Goal: Information Seeking & Learning: Learn about a topic

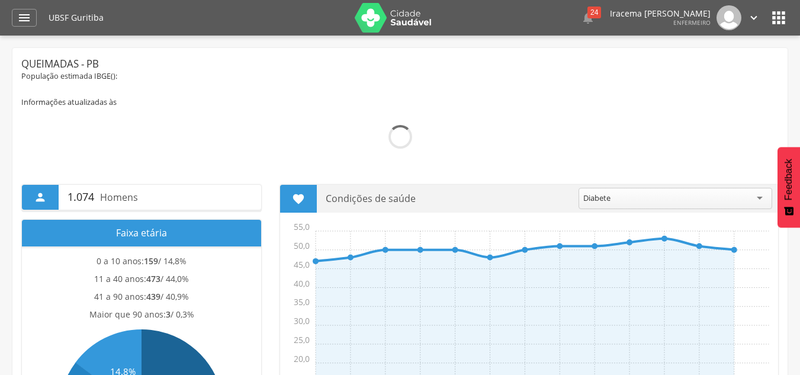
scroll to position [80, 0]
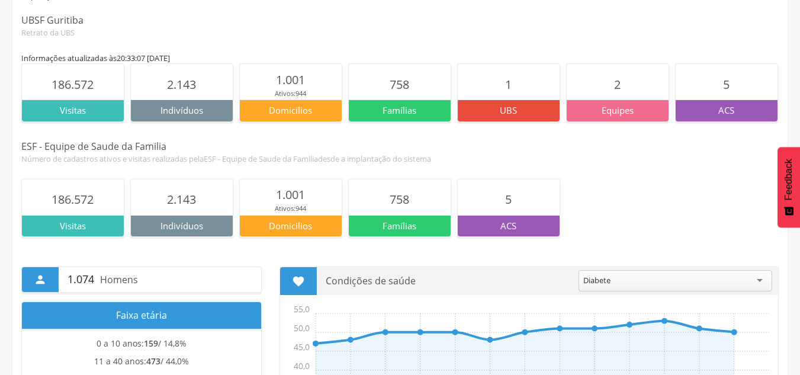
click at [584, 70] on section "2" at bounding box center [618, 82] width 102 height 36
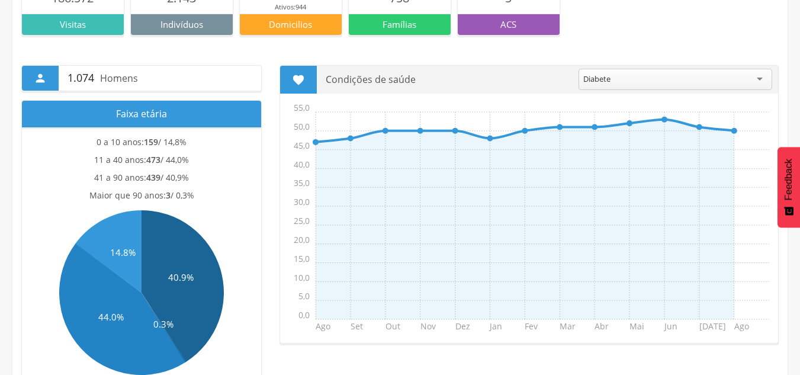
scroll to position [282, 0]
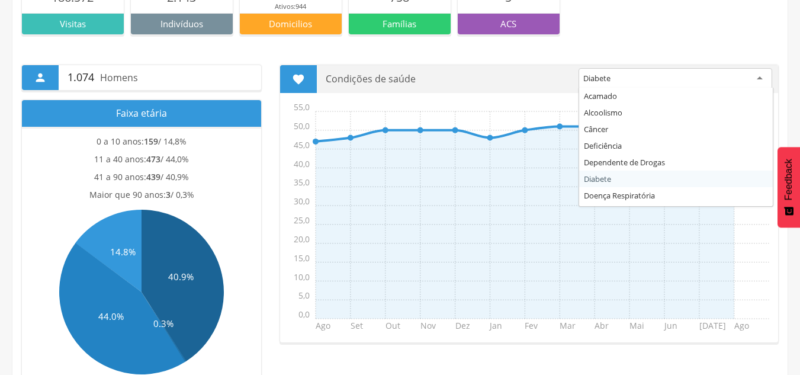
click at [584, 70] on div "Diabete" at bounding box center [676, 78] width 194 height 21
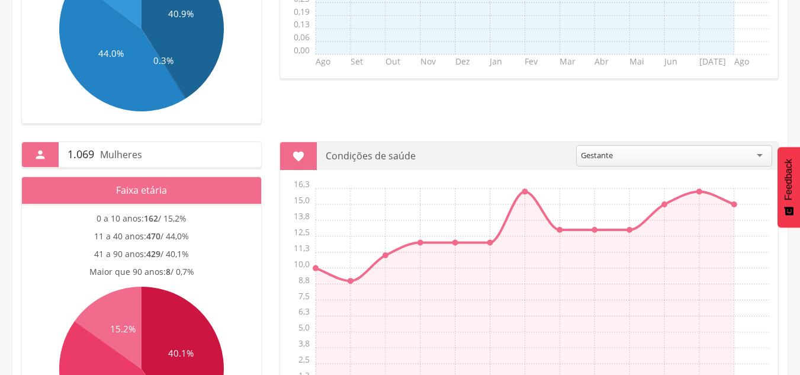
scroll to position [545, 0]
click at [558, 224] on icon "Ago Set Out Nov Dez Jan Fev Mar Abr Mai Jun [DATE] Ago 0,0 1,3 2,5 3,8 5,0 6,3 …" at bounding box center [532, 297] width 492 height 237
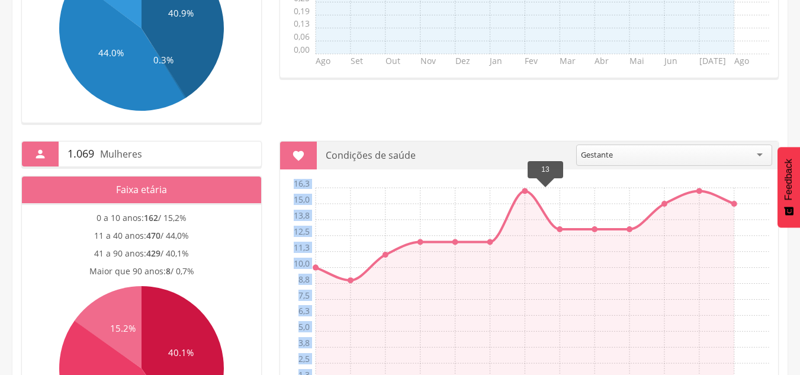
click at [559, 224] on icon "Ago Set Out Nov Dez Jan Fev Mar Abr Mai Jun [DATE] Ago 0,0 1,3 2,5 3,8 5,0 6,3 …" at bounding box center [532, 297] width 492 height 237
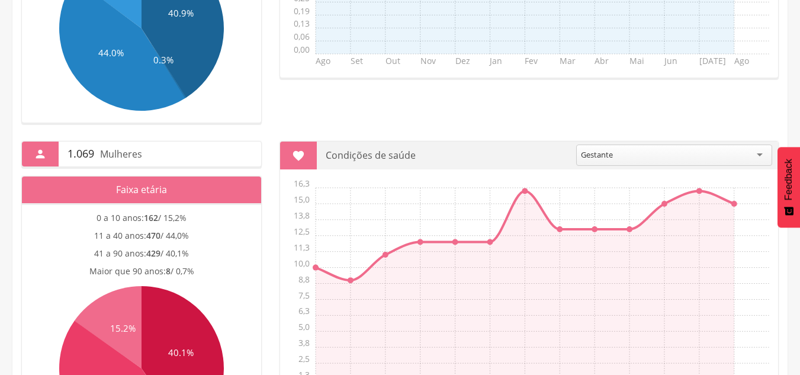
click at [559, 224] on icon "Ago Set Out Nov Dez Jan Fev Mar Abr Mai Jun [DATE] Ago 0,0 1,3 2,5 3,8 5,0 6,3 …" at bounding box center [532, 297] width 492 height 237
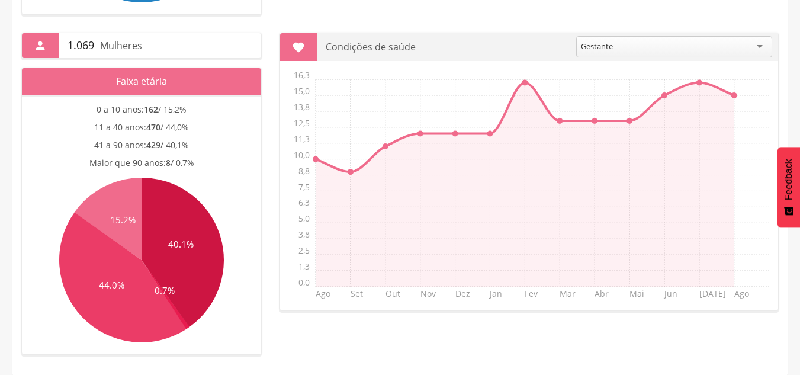
scroll to position [655, 0]
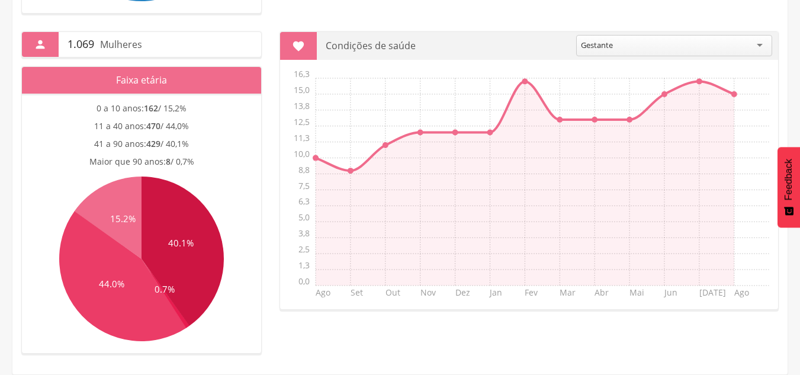
drag, startPoint x: 574, startPoint y: 115, endPoint x: 444, endPoint y: 60, distance: 141.4
click at [444, 60] on section " Condições de saúde ******** Gestante [DATE] Set Out Nov Dez Jan Fev Mar Abr M…" at bounding box center [529, 170] width 499 height 278
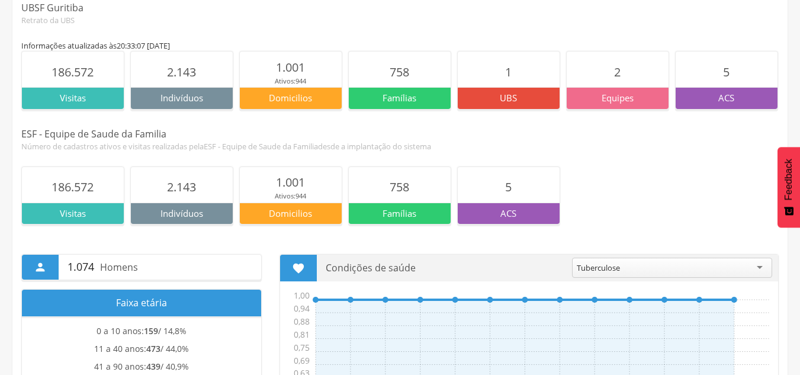
scroll to position [0, 0]
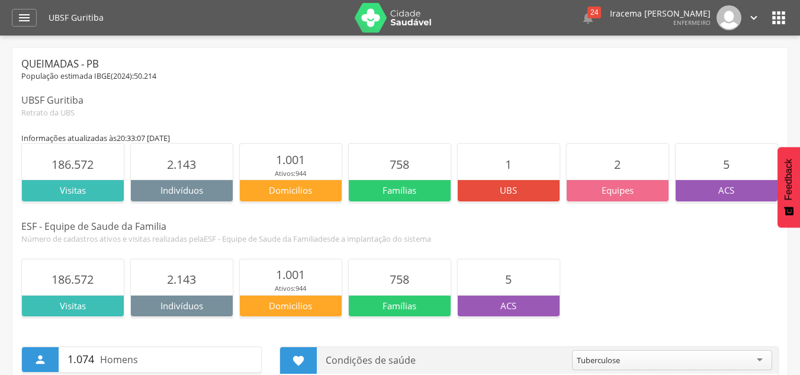
click at [779, 15] on icon "" at bounding box center [778, 17] width 19 height 19
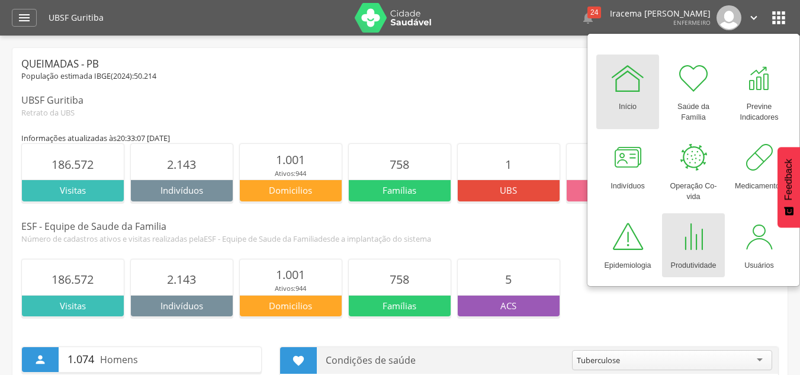
click at [703, 243] on div at bounding box center [694, 237] width 36 height 36
